Goal: Task Accomplishment & Management: Manage account settings

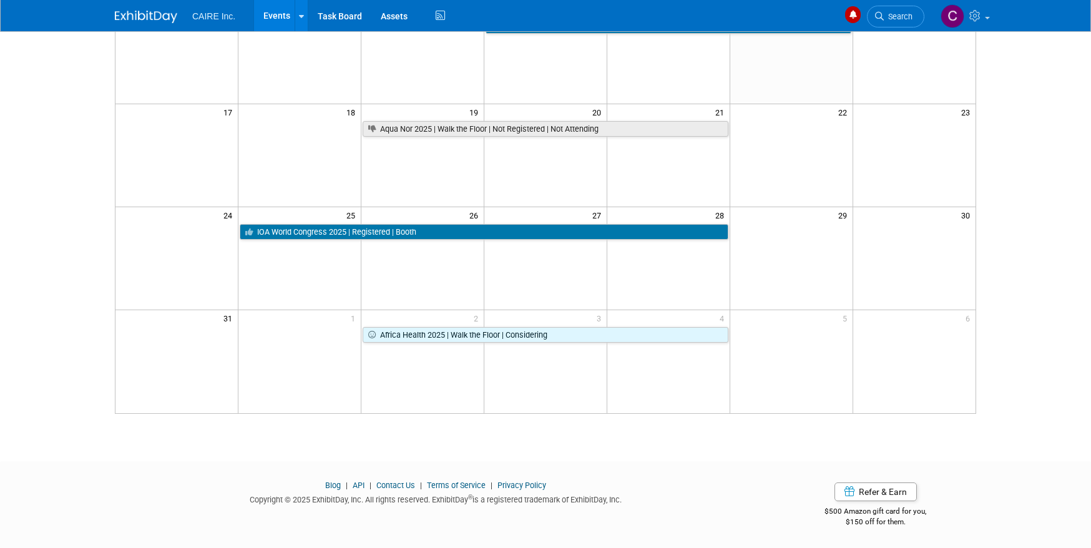
scroll to position [345, 0]
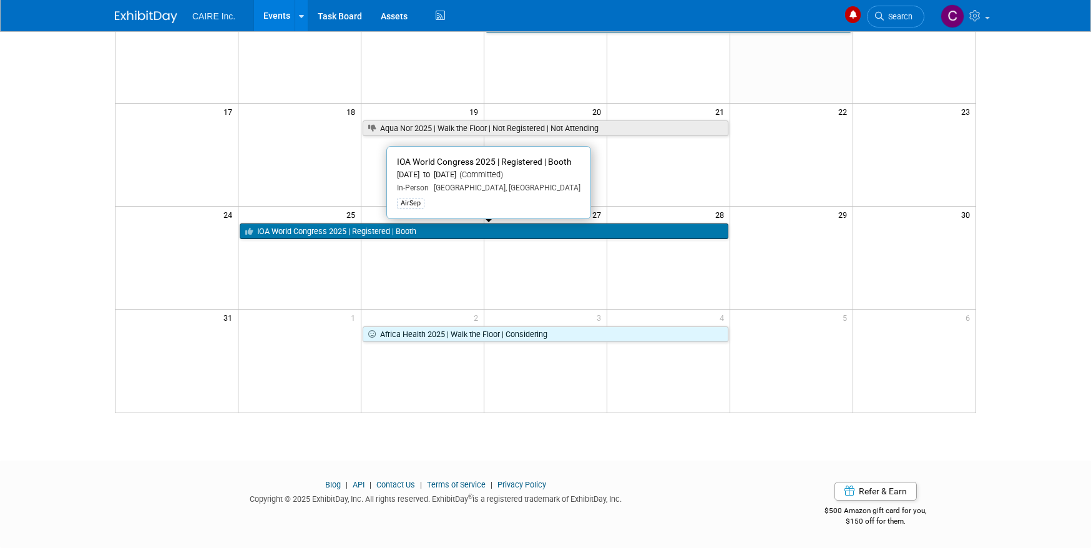
click at [335, 232] on link "IOA World Congress 2025 | Registered | Booth" at bounding box center [484, 232] width 488 height 16
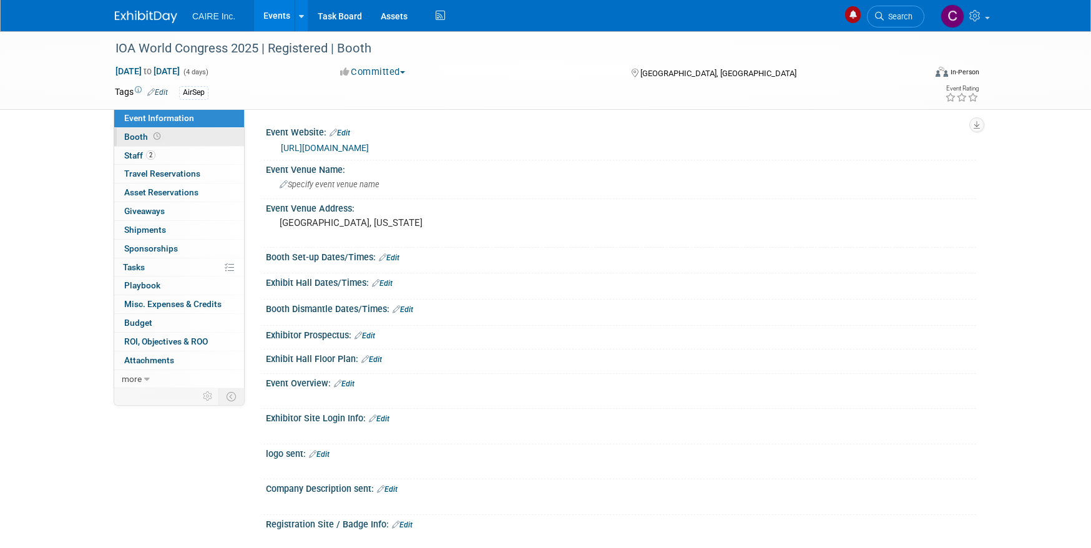
click at [165, 134] on link "Booth" at bounding box center [179, 137] width 130 height 18
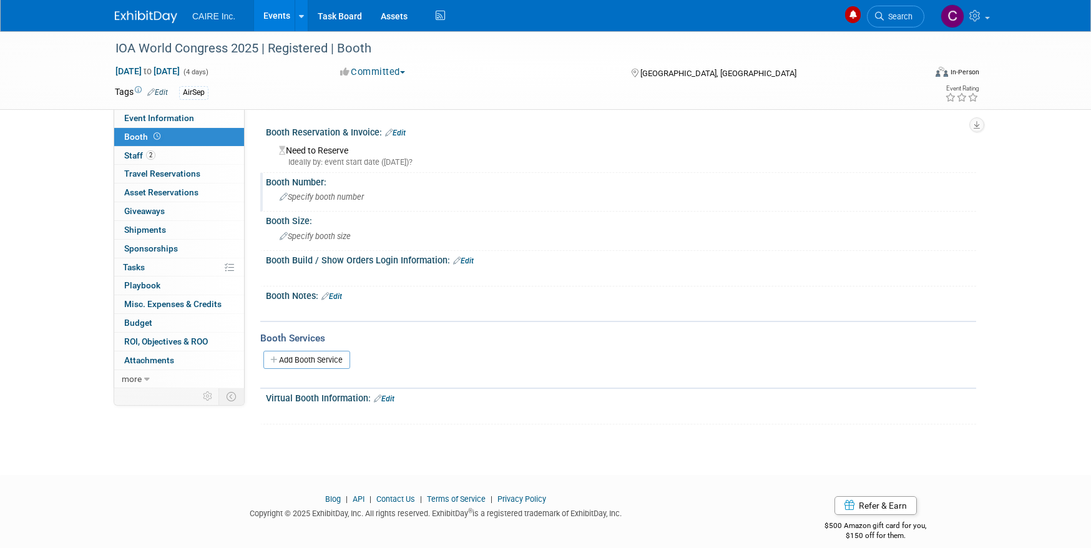
click at [344, 199] on span "Specify booth number" at bounding box center [322, 196] width 84 height 9
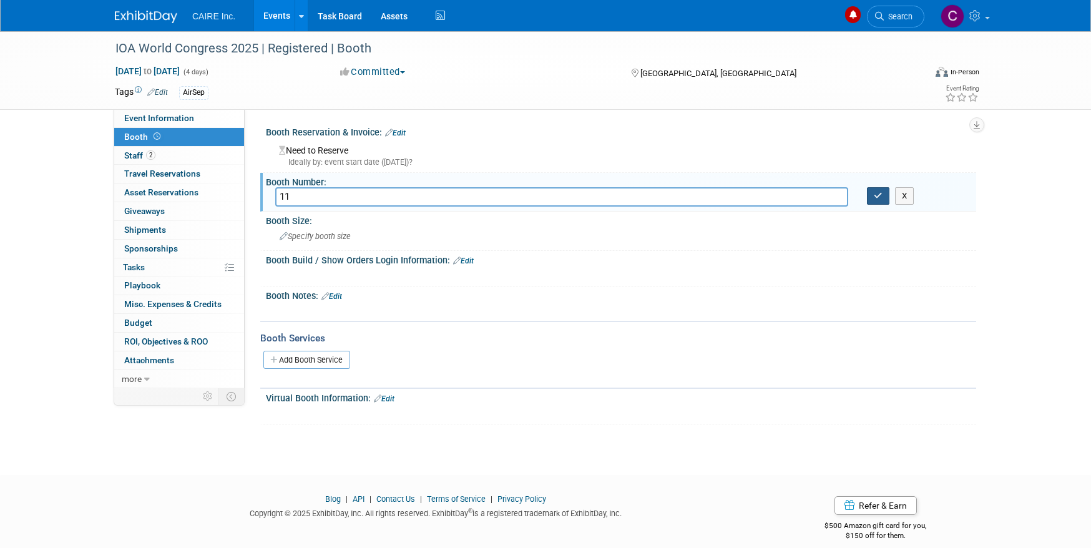
type input "11"
click at [875, 197] on icon "button" at bounding box center [878, 196] width 9 height 8
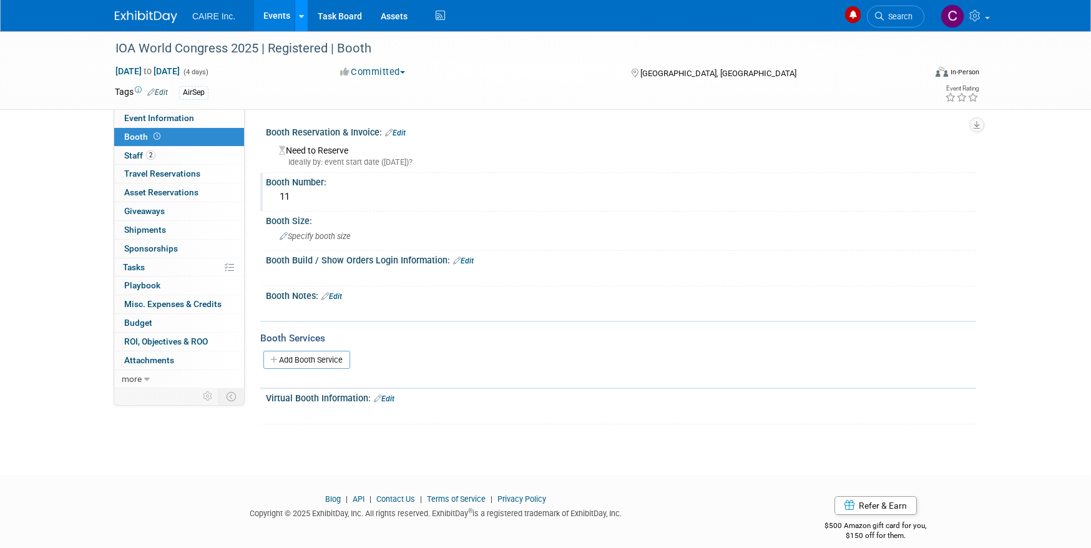
click at [299, 14] on icon at bounding box center [301, 16] width 5 height 8
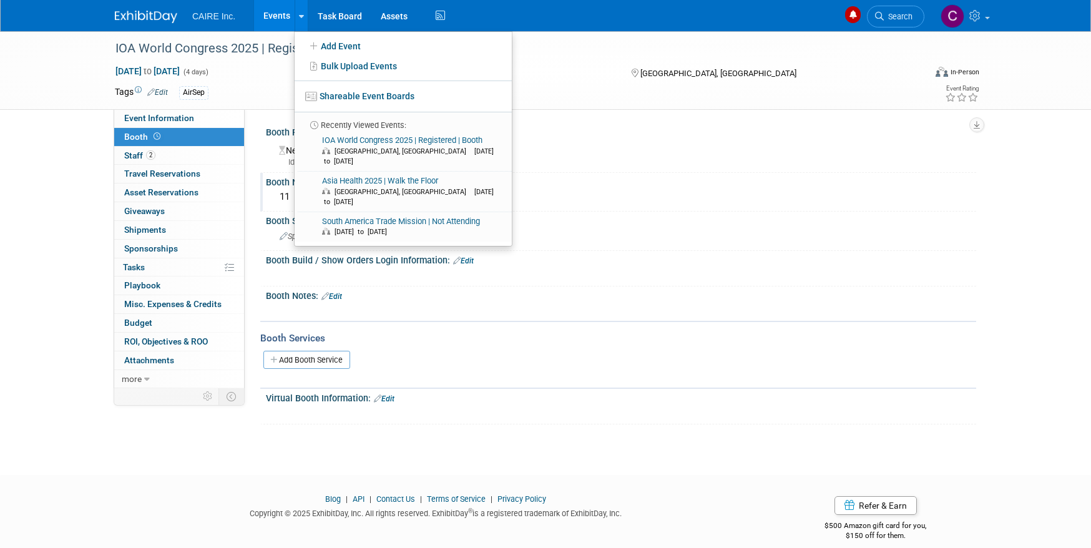
click at [148, 14] on img at bounding box center [146, 17] width 62 height 12
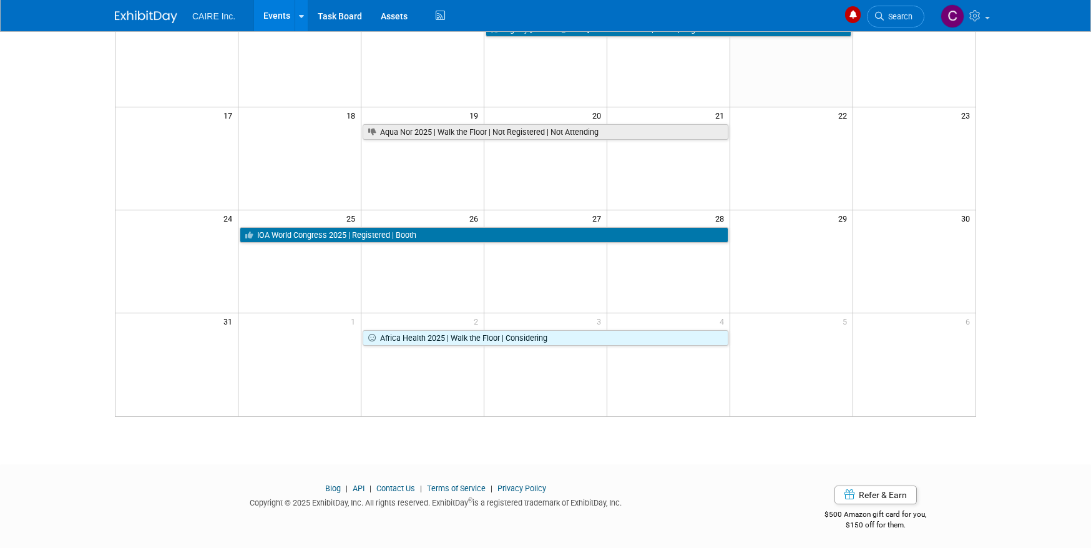
scroll to position [342, 0]
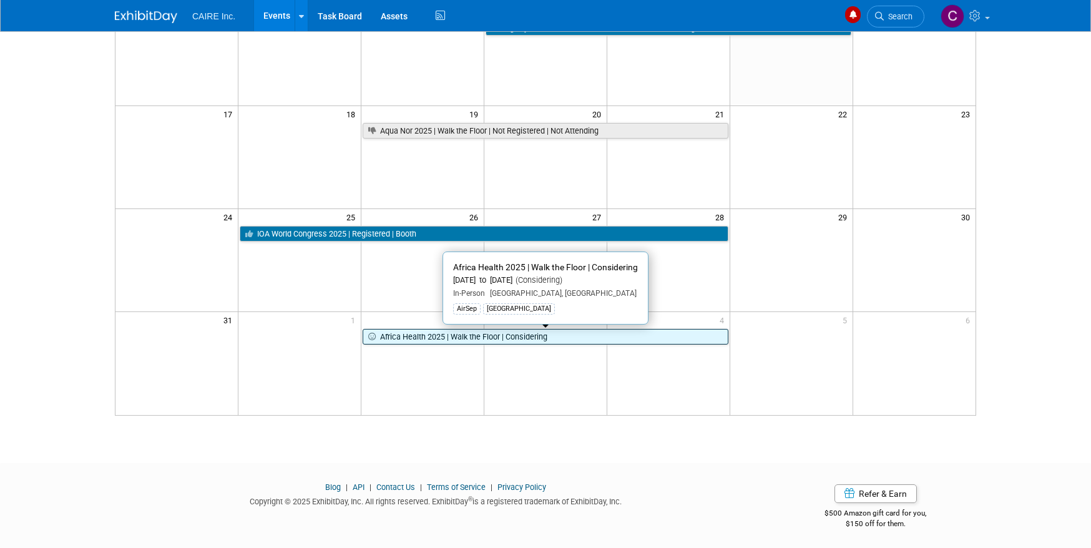
click at [396, 339] on link "Africa Health 2025 | Walk the Floor | Considering" at bounding box center [546, 337] width 366 height 16
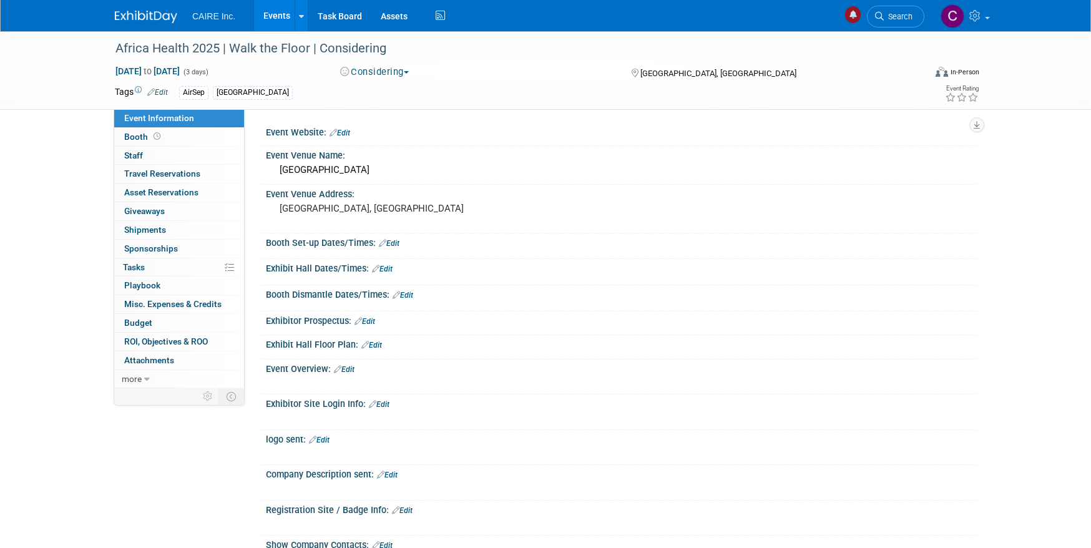
click at [135, 126] on link "Event Information" at bounding box center [179, 118] width 130 height 18
click at [137, 134] on span "Booth" at bounding box center [143, 137] width 39 height 10
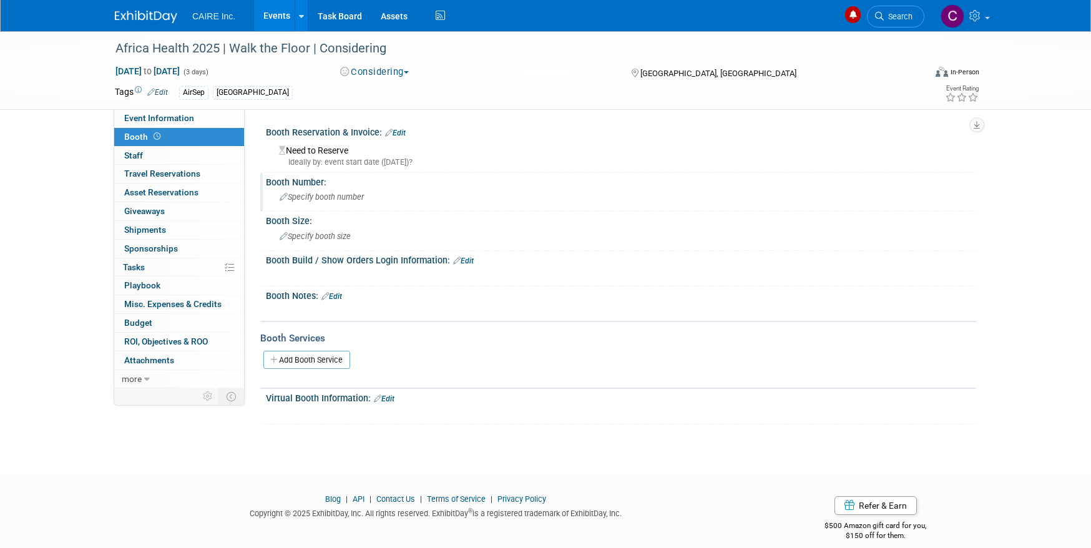
click at [324, 196] on span "Specify booth number" at bounding box center [322, 196] width 84 height 9
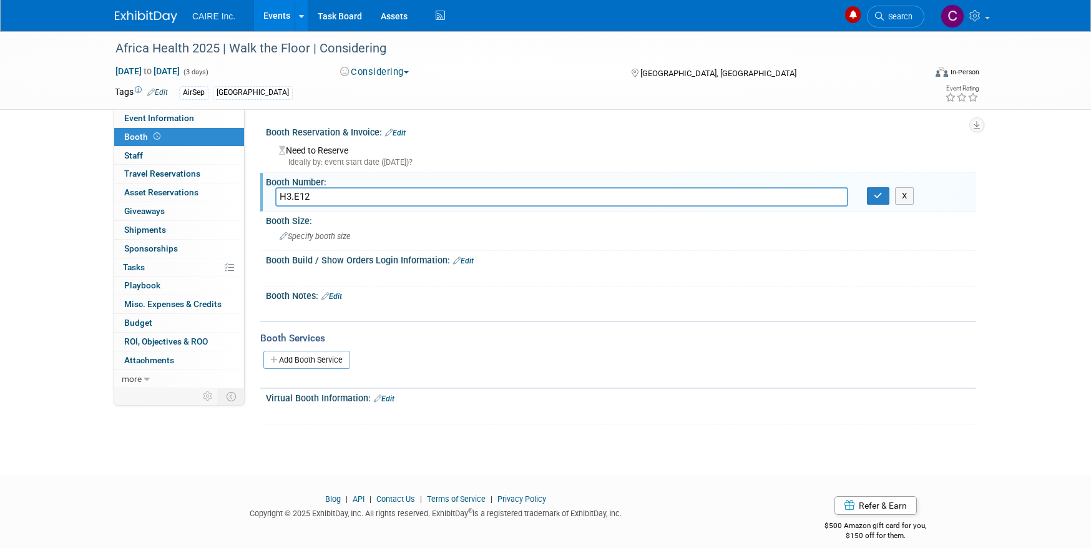
drag, startPoint x: 310, startPoint y: 196, endPoint x: 277, endPoint y: 195, distance: 33.1
click at [277, 195] on input "H3.E12" at bounding box center [561, 196] width 573 height 19
type input "H3.E12"
click at [879, 200] on button "button" at bounding box center [878, 195] width 22 height 17
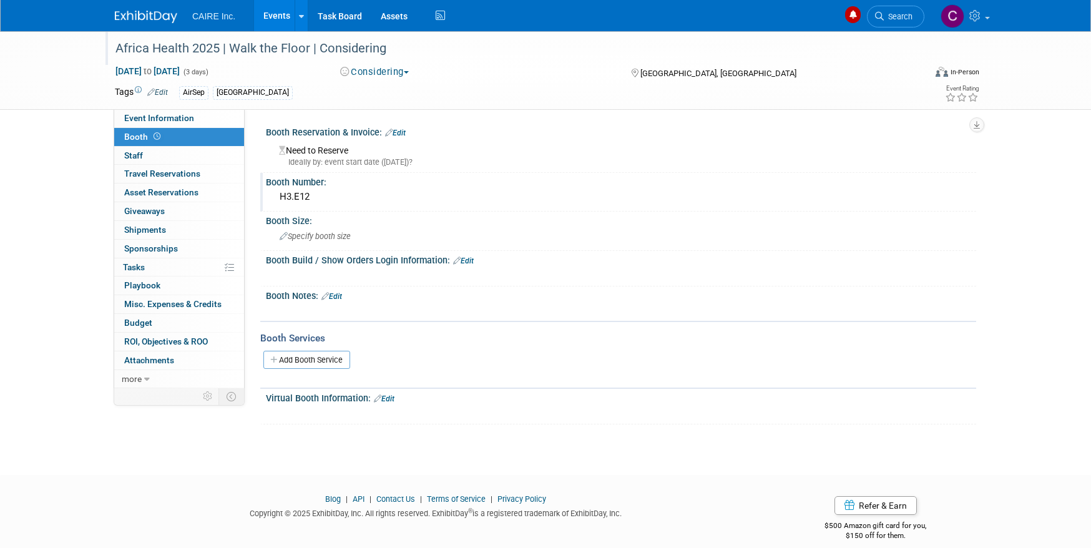
click at [207, 49] on div "Africa Health 2025 | Walk the Floor | Considering" at bounding box center [508, 48] width 795 height 22
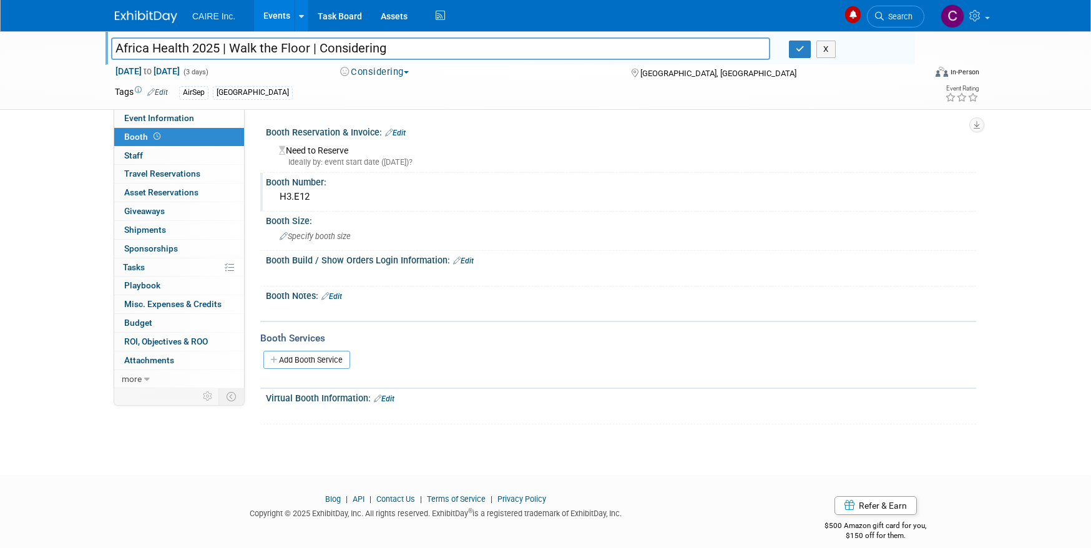
click at [116, 45] on input "Africa Health 2025 | Walk the Floor | Considering" at bounding box center [440, 48] width 659 height 22
click at [339, 47] on input "WHX Cape Town (Formerly Africa Health 2025 | Walk the Floor | Considering" at bounding box center [440, 48] width 659 height 22
drag, startPoint x: 575, startPoint y: 49, endPoint x: 406, endPoint y: 41, distance: 168.8
click at [377, 48] on input "WHX Cape Town (Formerly Africa Health) 2025 | Walk the Floor | Considering" at bounding box center [440, 48] width 659 height 22
type input "WHX [GEOGRAPHIC_DATA] (Formerly Africa Health) 2025"
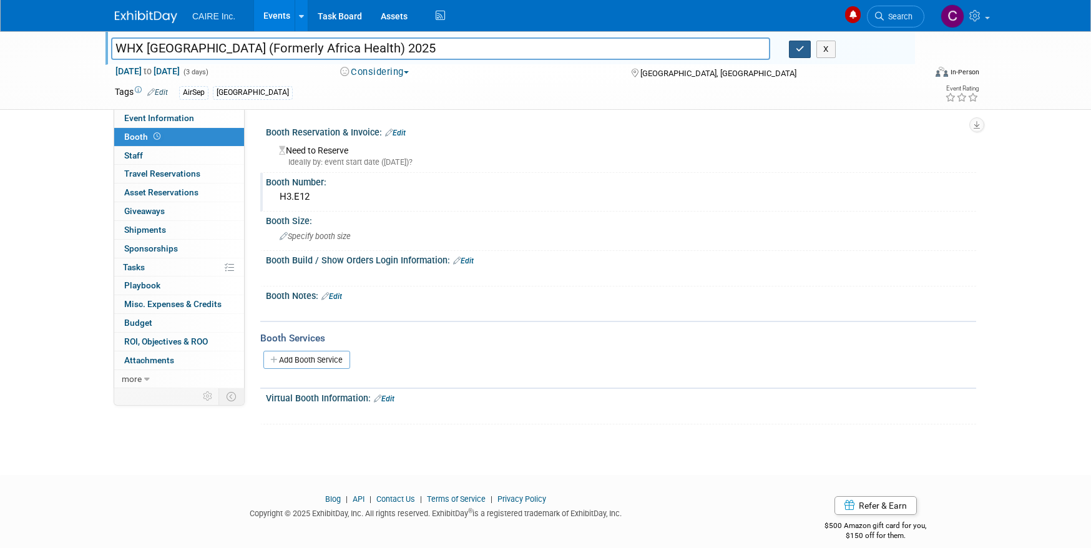
click at [796, 51] on icon "button" at bounding box center [800, 49] width 9 height 8
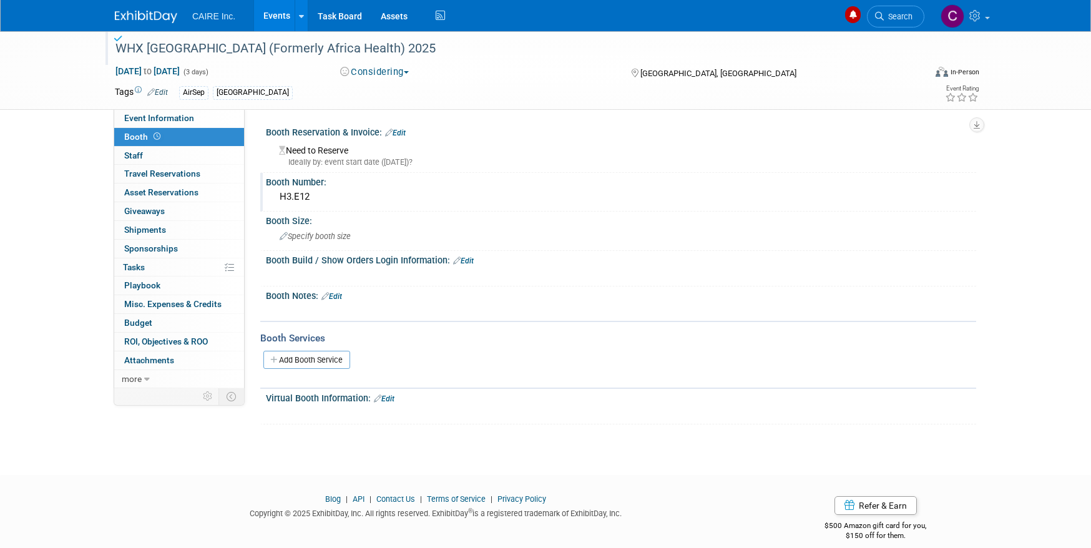
click at [942, 73] on img at bounding box center [942, 72] width 12 height 10
click at [927, 122] on label "In-Person" at bounding box center [935, 120] width 56 height 17
click at [902, 122] on input "In-Person" at bounding box center [898, 121] width 8 height 8
click at [196, 94] on div "AirSep" at bounding box center [193, 92] width 29 height 13
click at [149, 18] on img at bounding box center [146, 17] width 62 height 12
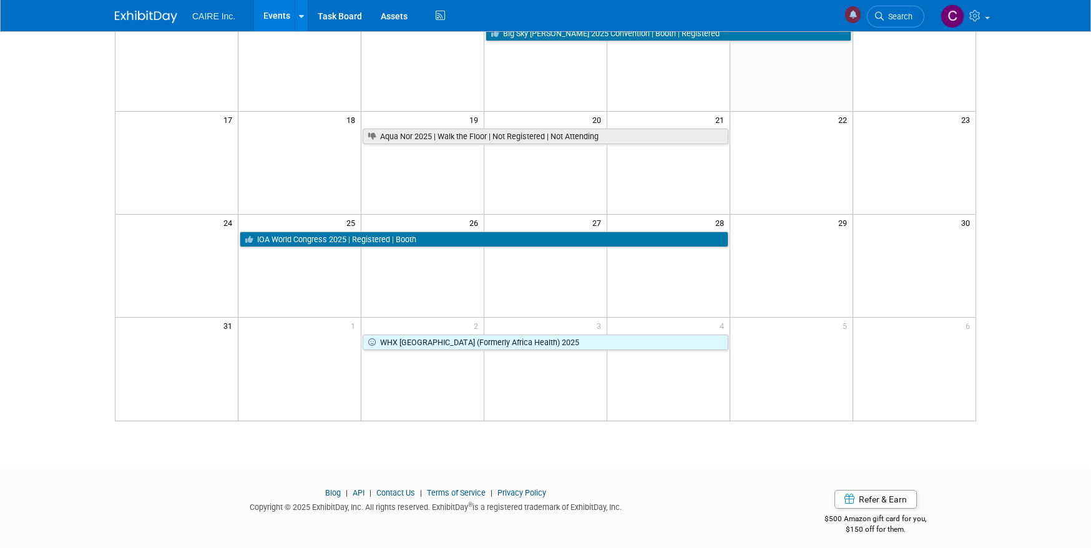
scroll to position [345, 0]
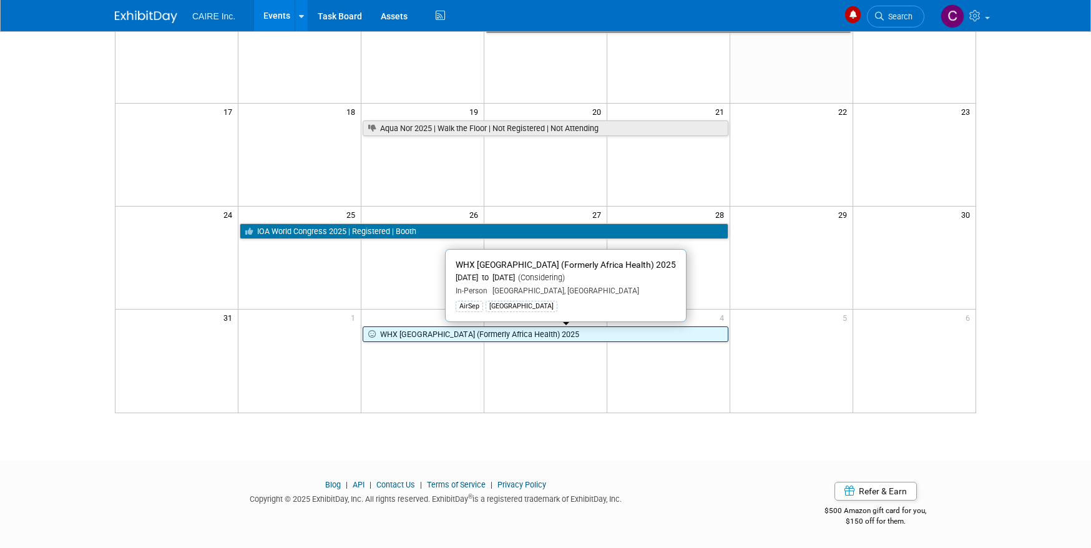
click at [372, 335] on icon at bounding box center [374, 335] width 12 height 8
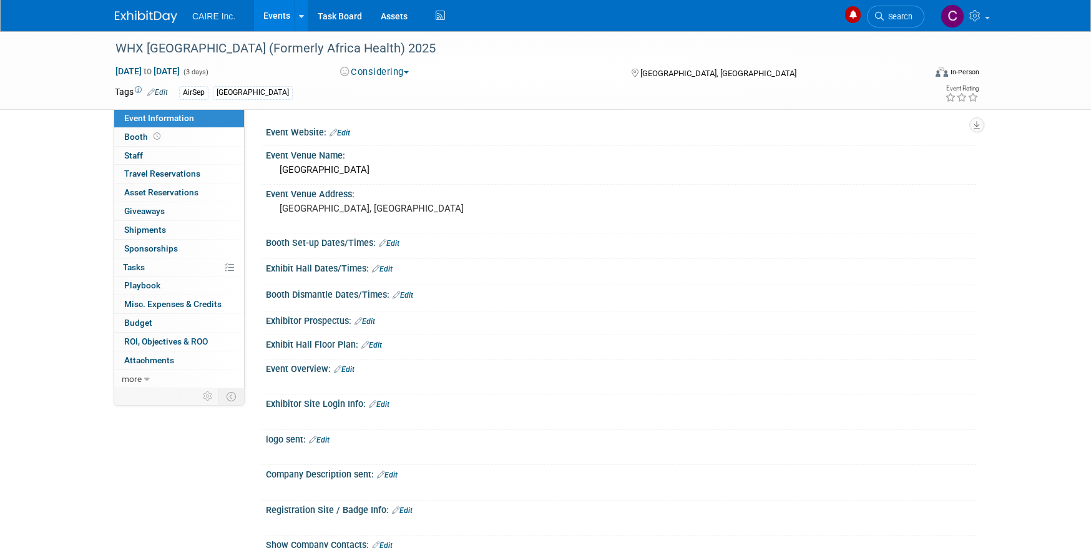
click at [162, 89] on link "Edit" at bounding box center [157, 92] width 21 height 9
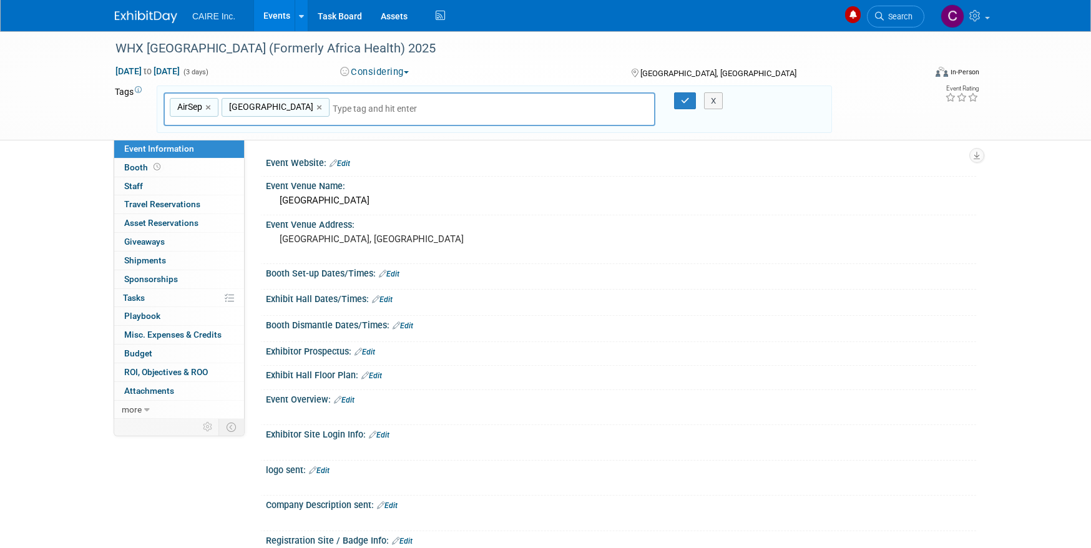
click at [113, 101] on div "Tags Edit AirSep CAIRE AirSep,CAIRE AirSep × CAIRE × X" at bounding box center [474, 110] width 736 height 52
click at [408, 74] on button "Considering" at bounding box center [375, 72] width 78 height 13
click at [400, 93] on link "Committed" at bounding box center [391, 92] width 109 height 17
click at [684, 101] on icon "button" at bounding box center [685, 101] width 9 height 8
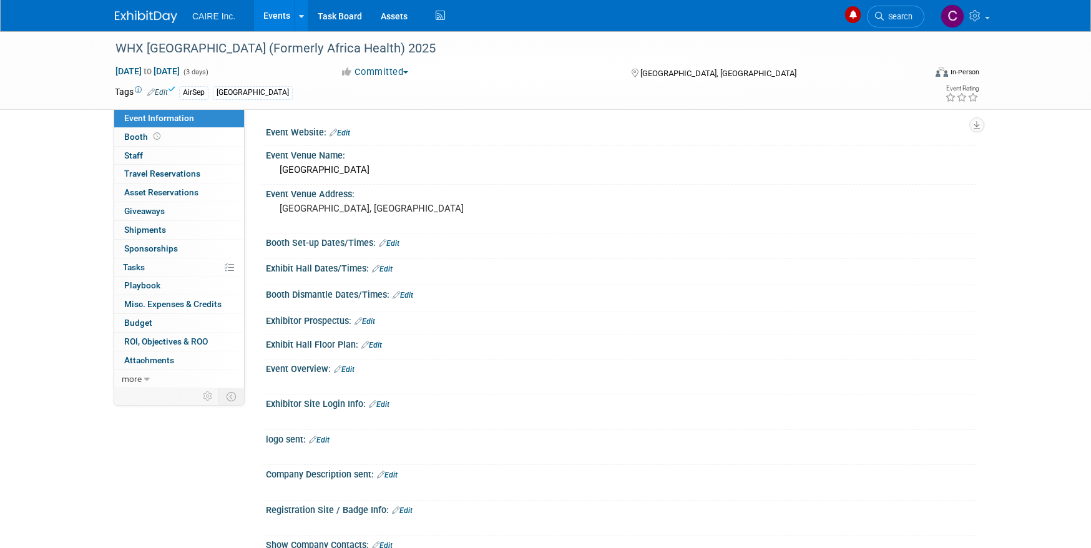
click at [149, 19] on img at bounding box center [146, 17] width 62 height 12
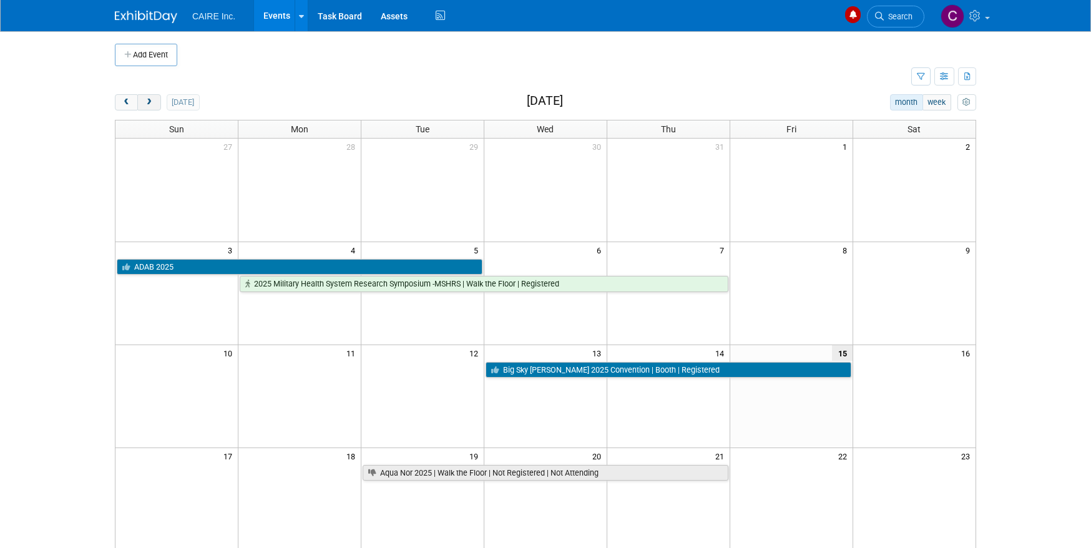
click at [152, 105] on span "next" at bounding box center [148, 103] width 9 height 8
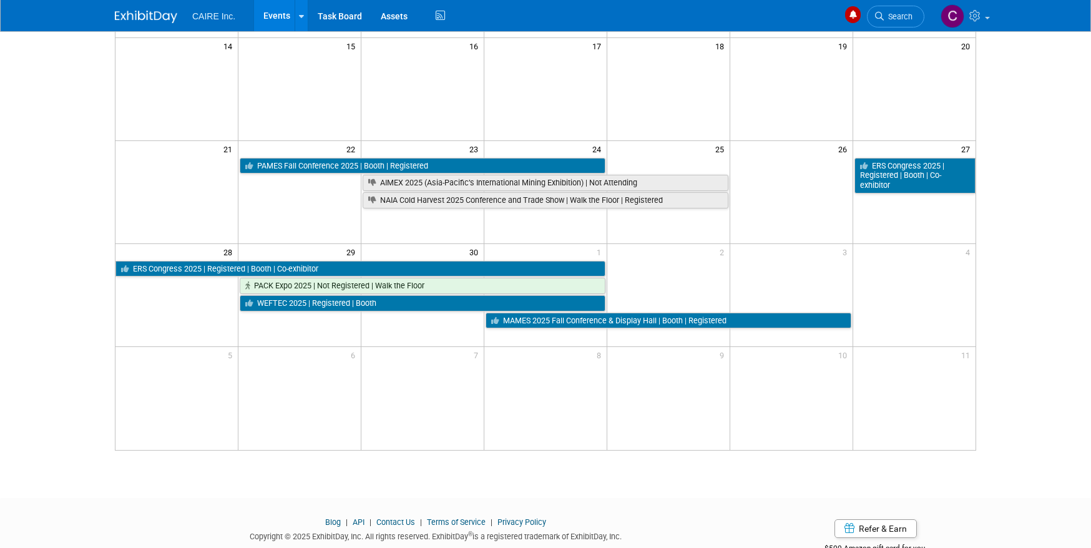
scroll to position [308, 0]
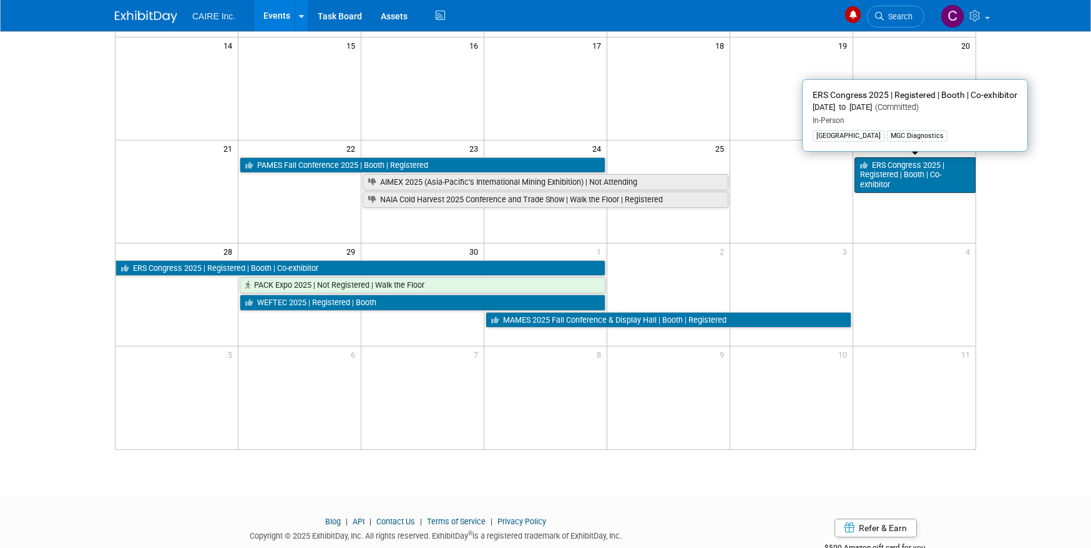
click at [899, 163] on link "ERS Congress 2025 | Registered | Booth | Co-exhibitor" at bounding box center [915, 175] width 121 height 36
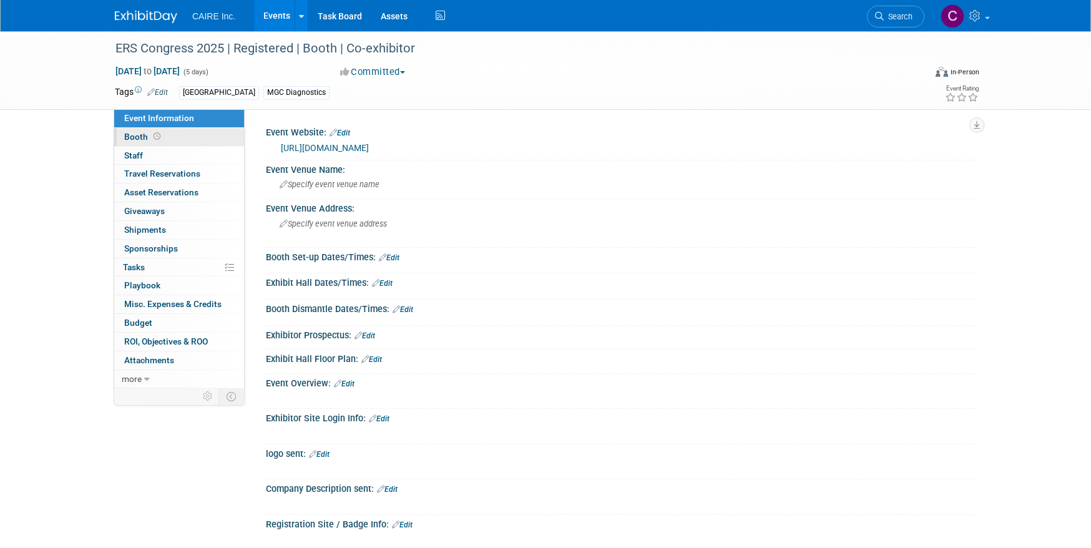
click at [143, 132] on span "Booth" at bounding box center [143, 137] width 39 height 10
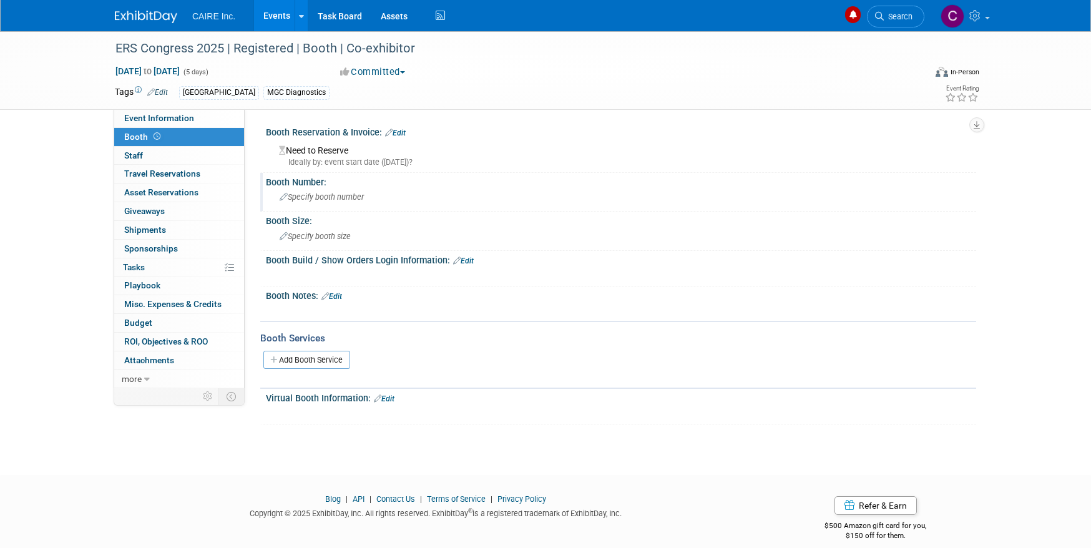
click at [307, 196] on span "Specify booth number" at bounding box center [322, 196] width 84 height 9
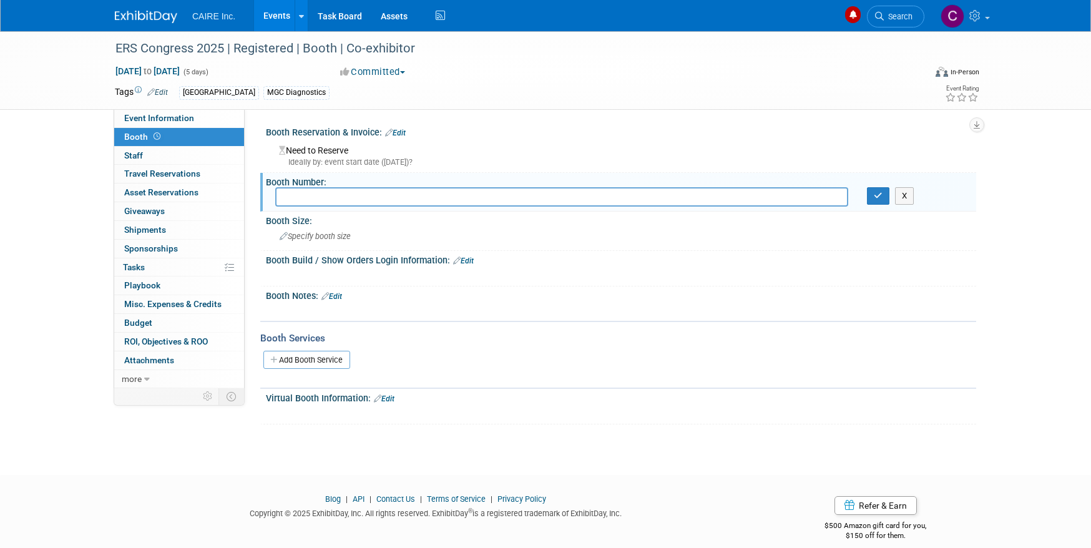
click at [156, 19] on img at bounding box center [146, 17] width 62 height 12
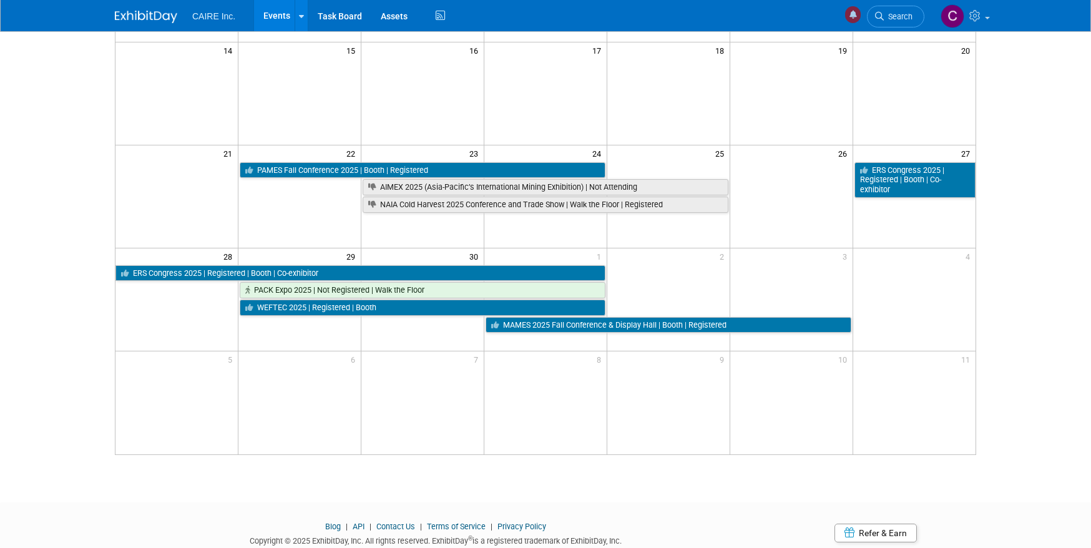
scroll to position [345, 0]
